Goal: Transaction & Acquisition: Purchase product/service

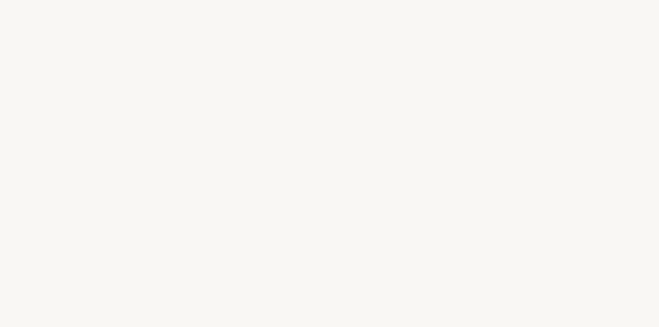
select select "German"
select select "DE"
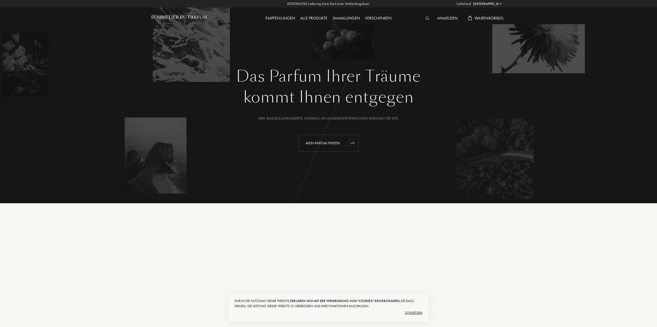
click at [345, 144] on div "Mein Parfum finden" at bounding box center [329, 143] width 60 height 17
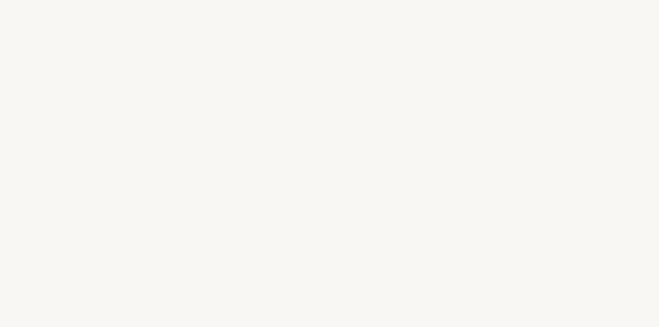
select select "German"
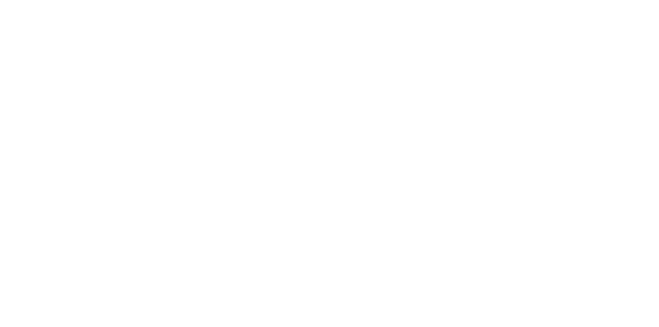
select select "DE"
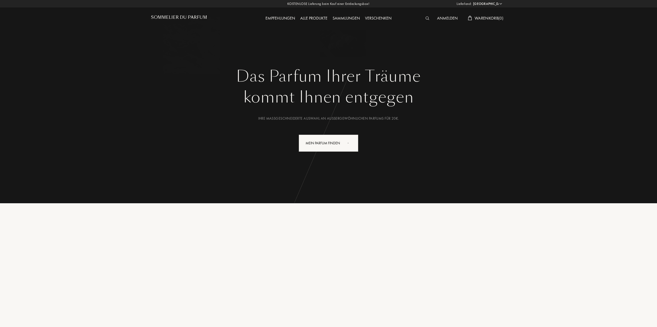
select select "German"
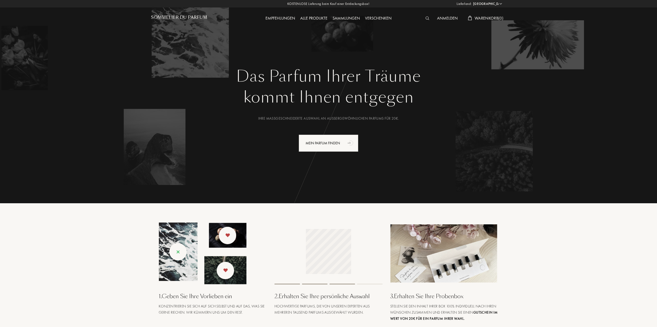
click at [318, 17] on div "Alle Produkte" at bounding box center [314, 18] width 32 height 7
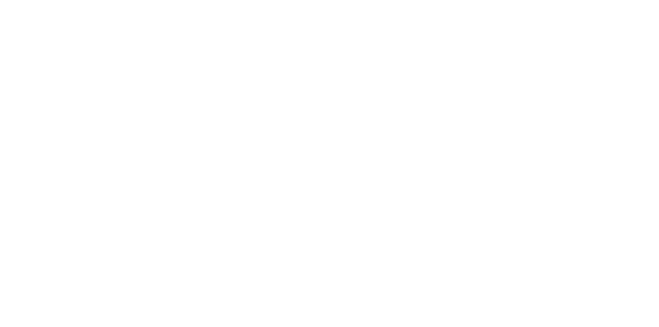
select select "DE"
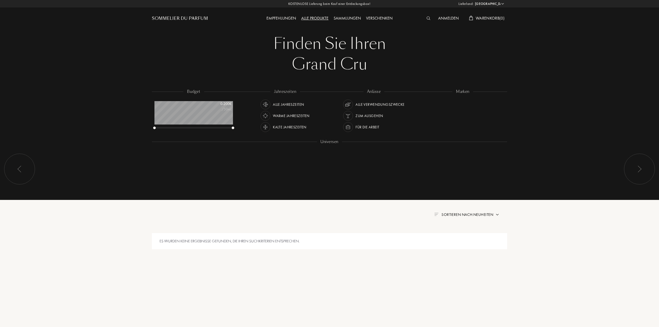
select select "German"
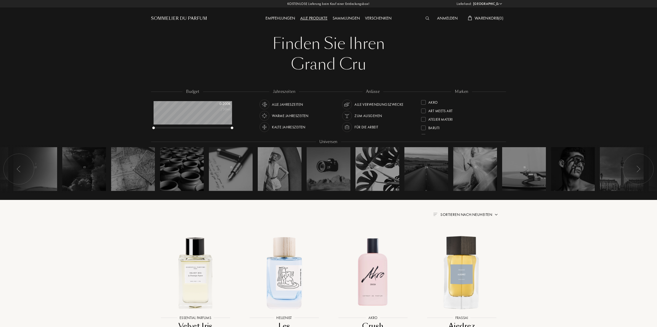
click at [502, 103] on div "marken Akro Art Meets Art Atelier Materi [PERSON_NAME] Cépages Parfums Élisire …" at bounding box center [462, 112] width 89 height 46
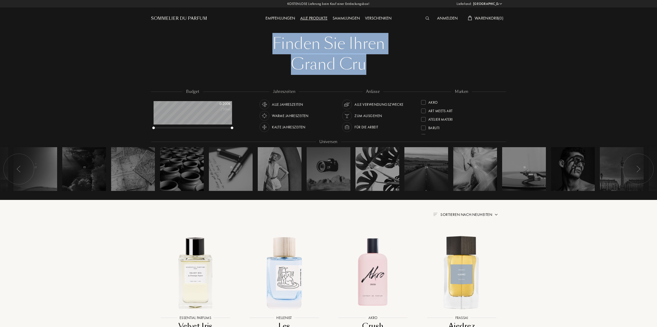
drag, startPoint x: 274, startPoint y: 47, endPoint x: 363, endPoint y: 63, distance: 89.6
click at [363, 63] on div "Finden Sie Ihren Grand Cru Finden Sie Ihren Grand Cru" at bounding box center [328, 53] width 355 height 41
